Goal: Task Accomplishment & Management: Use online tool/utility

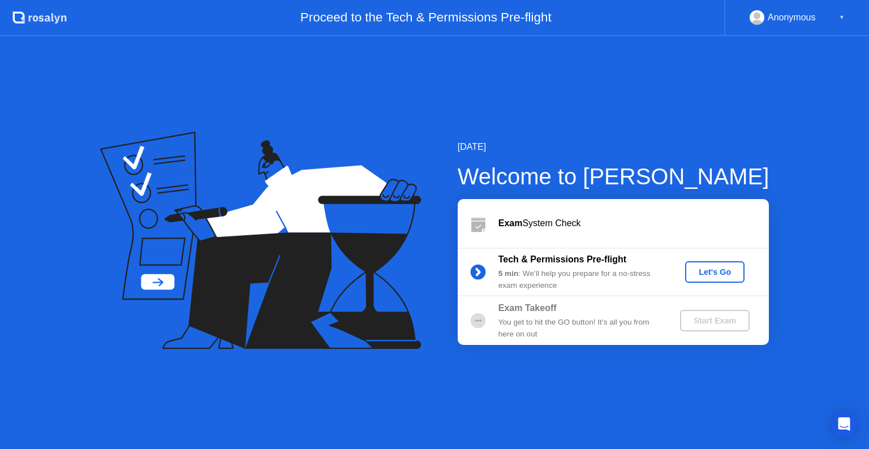
click at [730, 273] on div "Let's Go" at bounding box center [714, 272] width 50 height 9
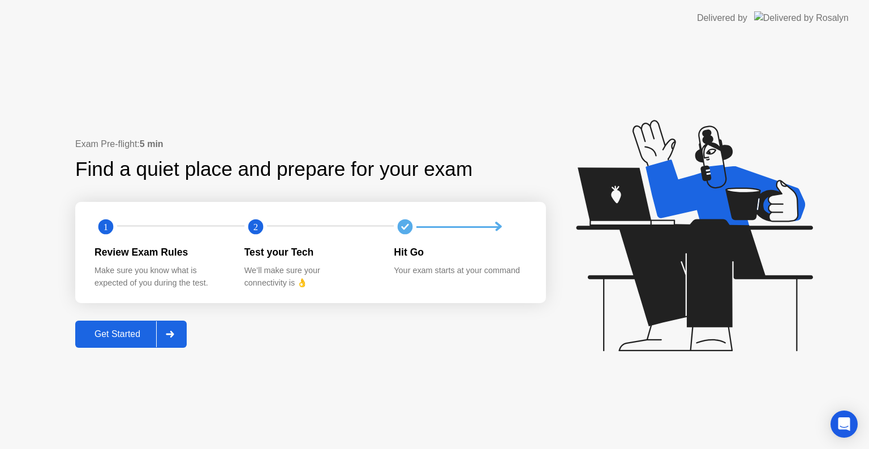
click at [129, 337] on div "Get Started" at bounding box center [117, 334] width 77 height 10
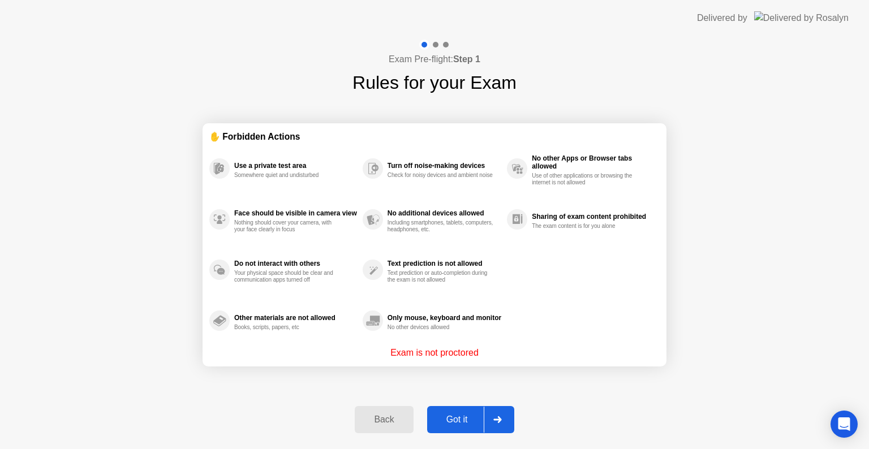
click at [465, 424] on div "Got it" at bounding box center [456, 420] width 53 height 10
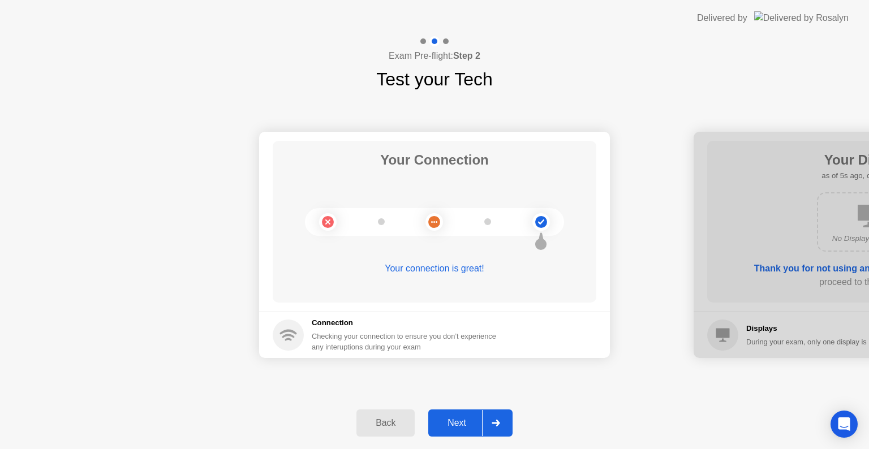
click at [465, 424] on div "Next" at bounding box center [457, 423] width 50 height 10
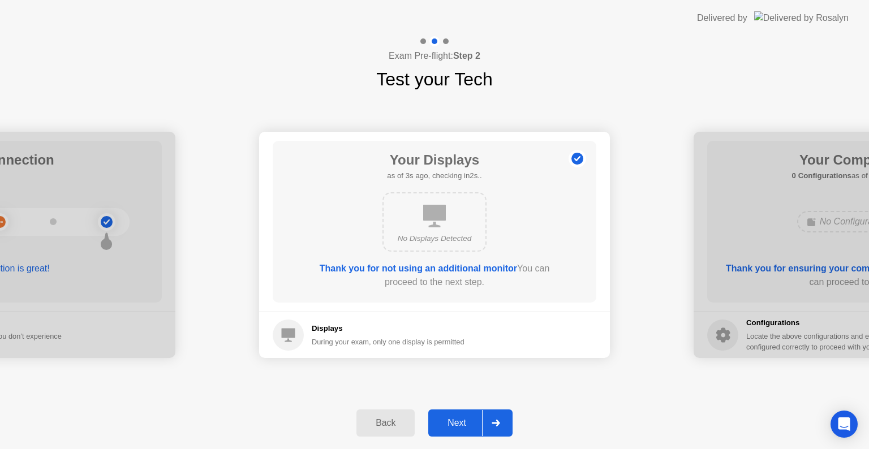
click at [465, 424] on div "Next" at bounding box center [457, 423] width 50 height 10
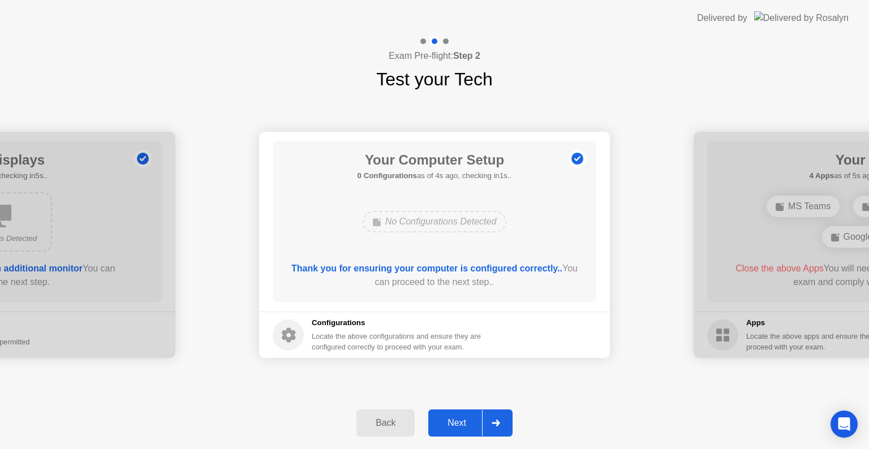
click at [465, 424] on div "Next" at bounding box center [457, 423] width 50 height 10
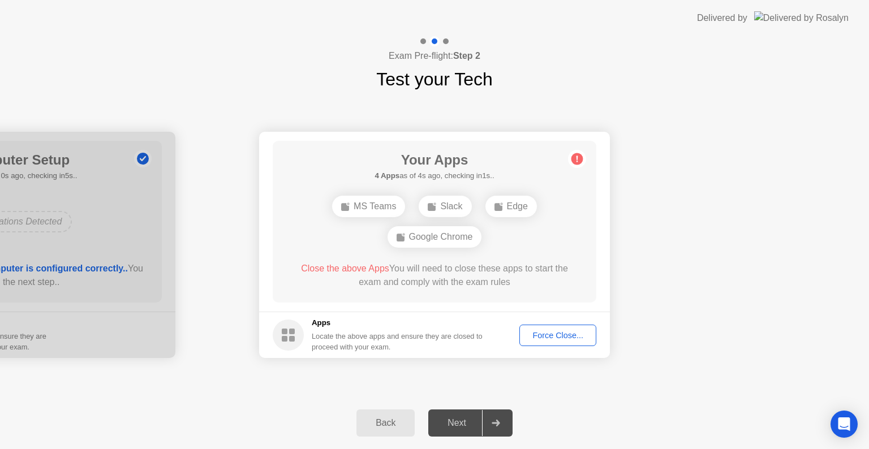
click at [542, 334] on div "Force Close..." at bounding box center [557, 335] width 69 height 9
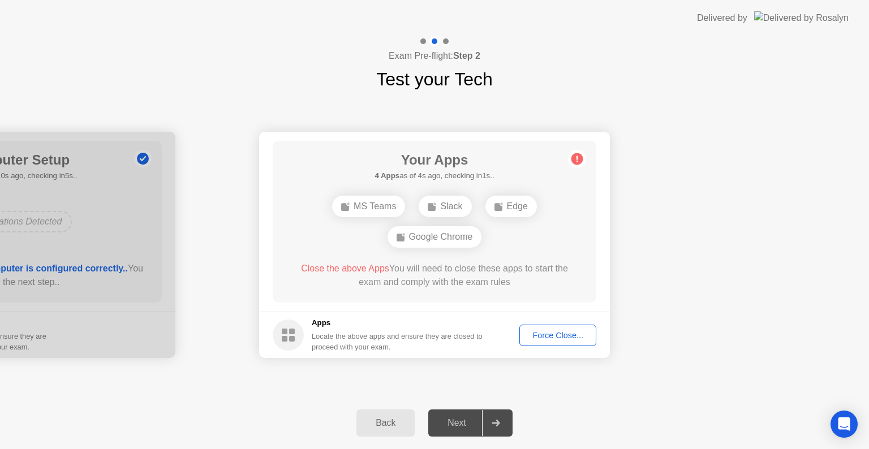
click at [549, 333] on div "Force Close..." at bounding box center [557, 335] width 69 height 9
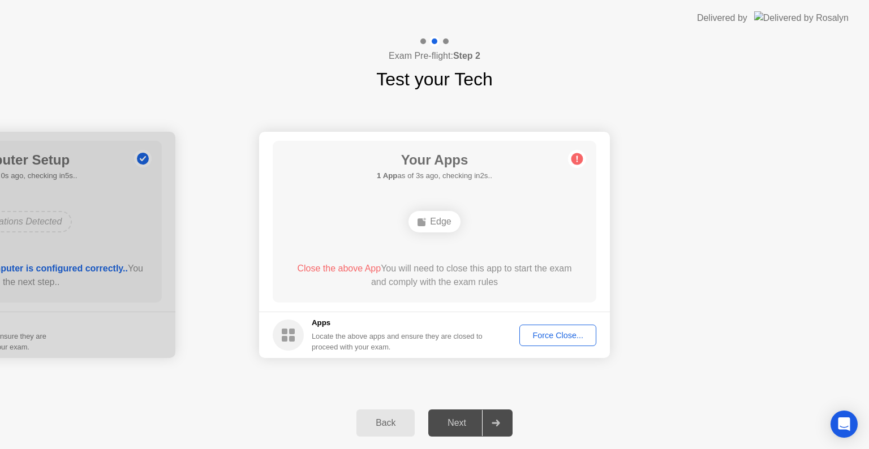
click at [538, 332] on div "Force Close..." at bounding box center [557, 335] width 69 height 9
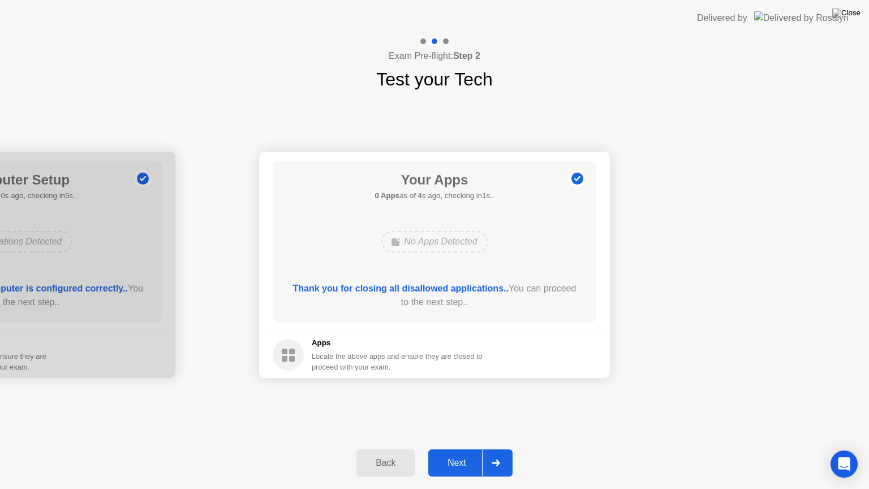
click at [466, 448] on button "Next" at bounding box center [470, 462] width 84 height 27
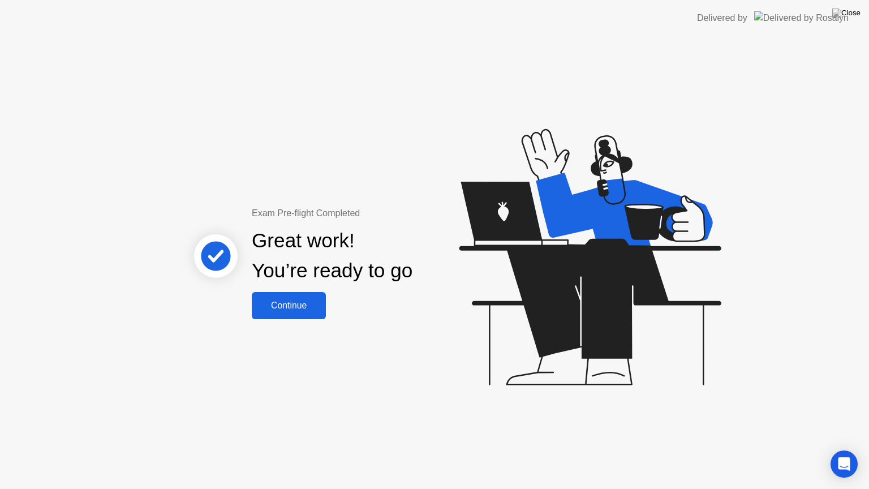
click at [312, 315] on button "Continue" at bounding box center [289, 305] width 74 height 27
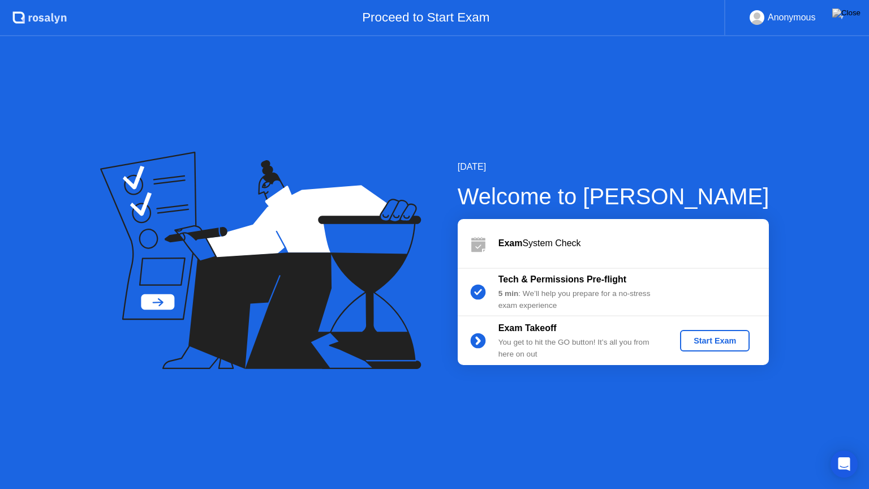
click at [709, 347] on button "Start Exam" at bounding box center [715, 340] width 70 height 21
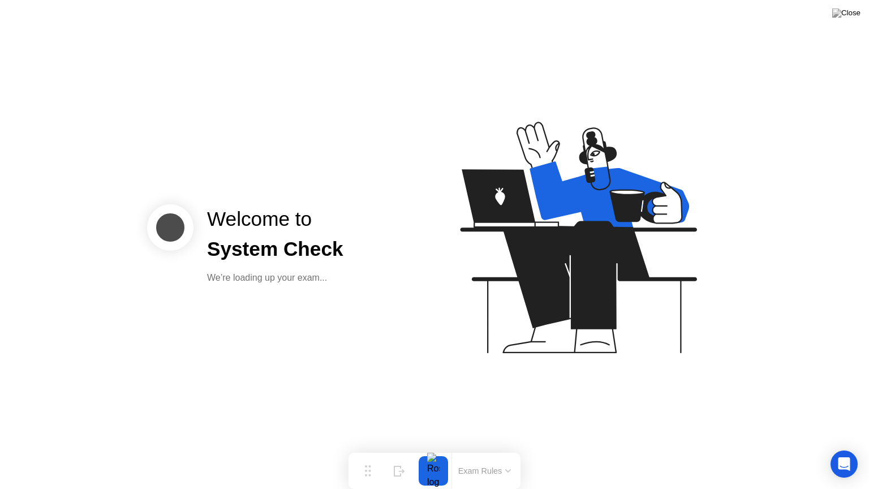
click at [573, 344] on icon at bounding box center [576, 243] width 292 height 290
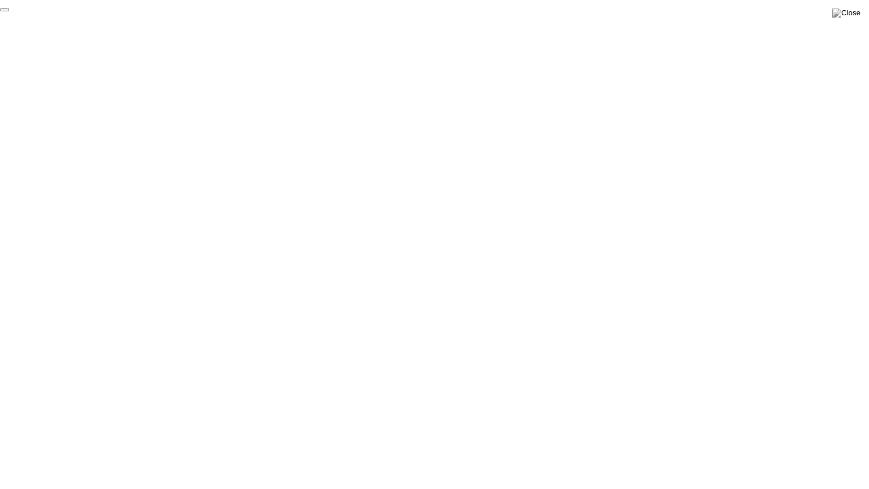
click div "End Proctoring Session"
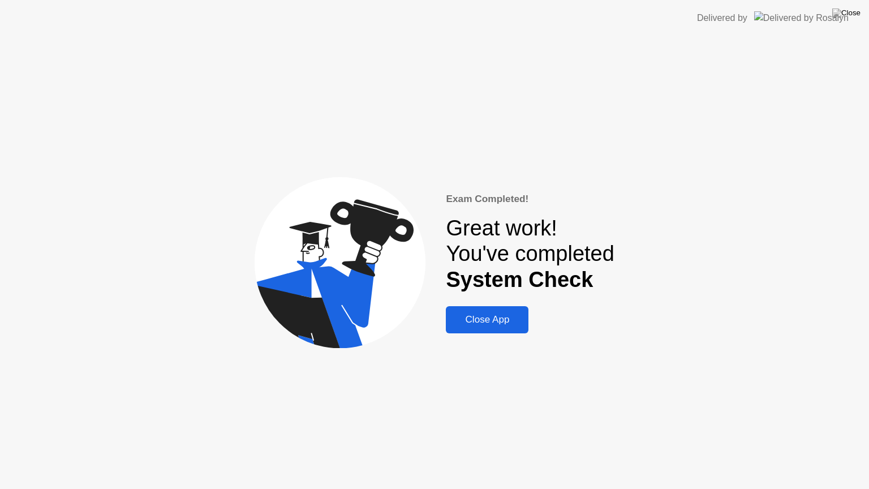
click at [506, 320] on div "Close App" at bounding box center [487, 319] width 76 height 11
